Goal: Complete application form

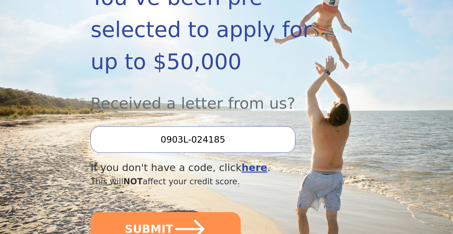
scroll to position [151, 0]
click at [252, 127] on input "0903L-024185" at bounding box center [192, 140] width 204 height 27
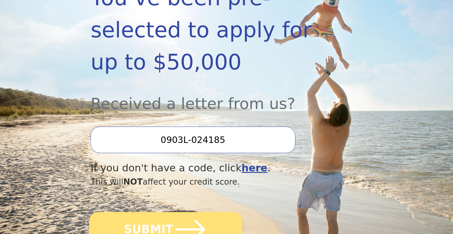
click at [206, 212] on button "SUBMIT" at bounding box center [165, 229] width 153 height 35
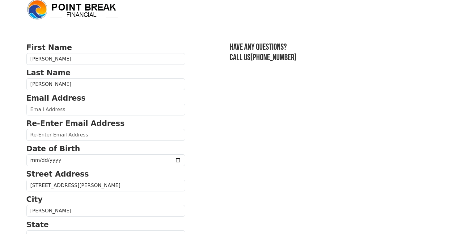
scroll to position [1, 0]
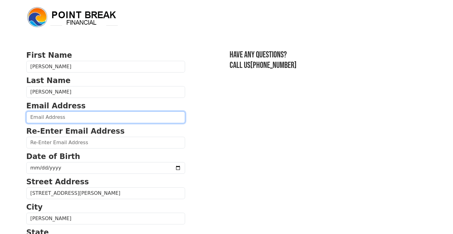
click at [128, 113] on input "email" at bounding box center [105, 117] width 159 height 12
type input "[EMAIL_ADDRESS][DOMAIN_NAME]"
type input "[PHONE_NUMBER]"
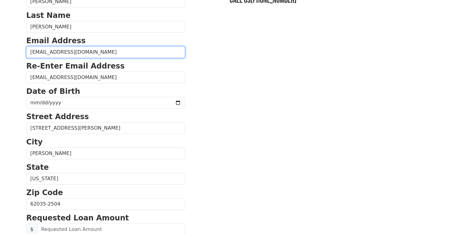
scroll to position [65, 0]
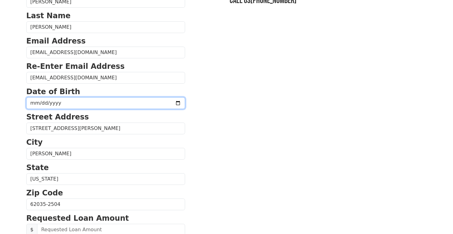
click at [36, 105] on input "date" at bounding box center [105, 103] width 159 height 12
click at [39, 104] on input "date" at bounding box center [105, 103] width 159 height 12
type input "[DATE]"
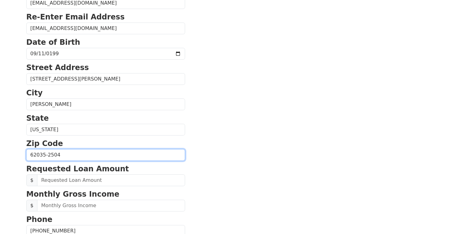
click at [67, 155] on input "62035-2504" at bounding box center [105, 155] width 159 height 12
type input "62035"
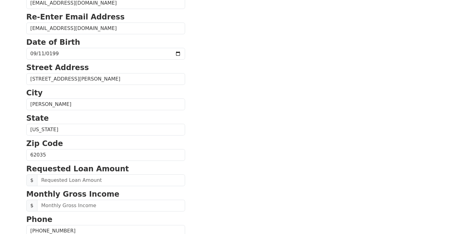
click at [207, 160] on section "First Name [PERSON_NAME] Last Name [PERSON_NAME] Email Address [EMAIL_ADDRESS][…" at bounding box center [226, 155] width 400 height 440
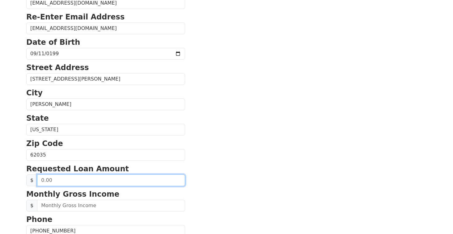
click at [120, 182] on input "text" at bounding box center [111, 180] width 148 height 12
type input "20,000.00"
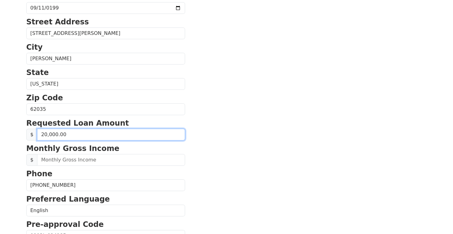
scroll to position [161, 0]
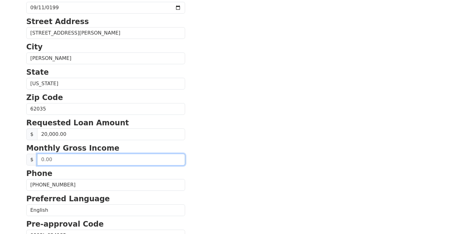
click at [145, 159] on input "text" at bounding box center [111, 160] width 148 height 12
type input "3,380.00"
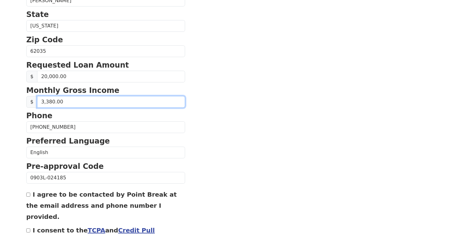
scroll to position [256, 0]
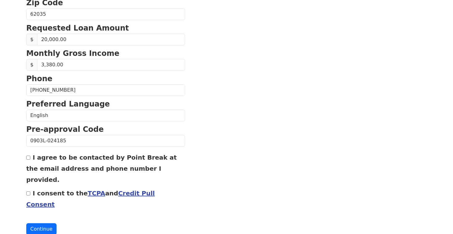
click at [28, 156] on input "I agree to be contacted by Point Break at the email address and phone number I …" at bounding box center [28, 158] width 4 height 4
checkbox input "true"
click at [27, 191] on input "I consent to the TCPA and Credit Pull Consent" at bounding box center [28, 193] width 4 height 4
checkbox input "true"
click at [45, 223] on button "Continue" at bounding box center [41, 229] width 30 height 12
